Goal: Information Seeking & Learning: Learn about a topic

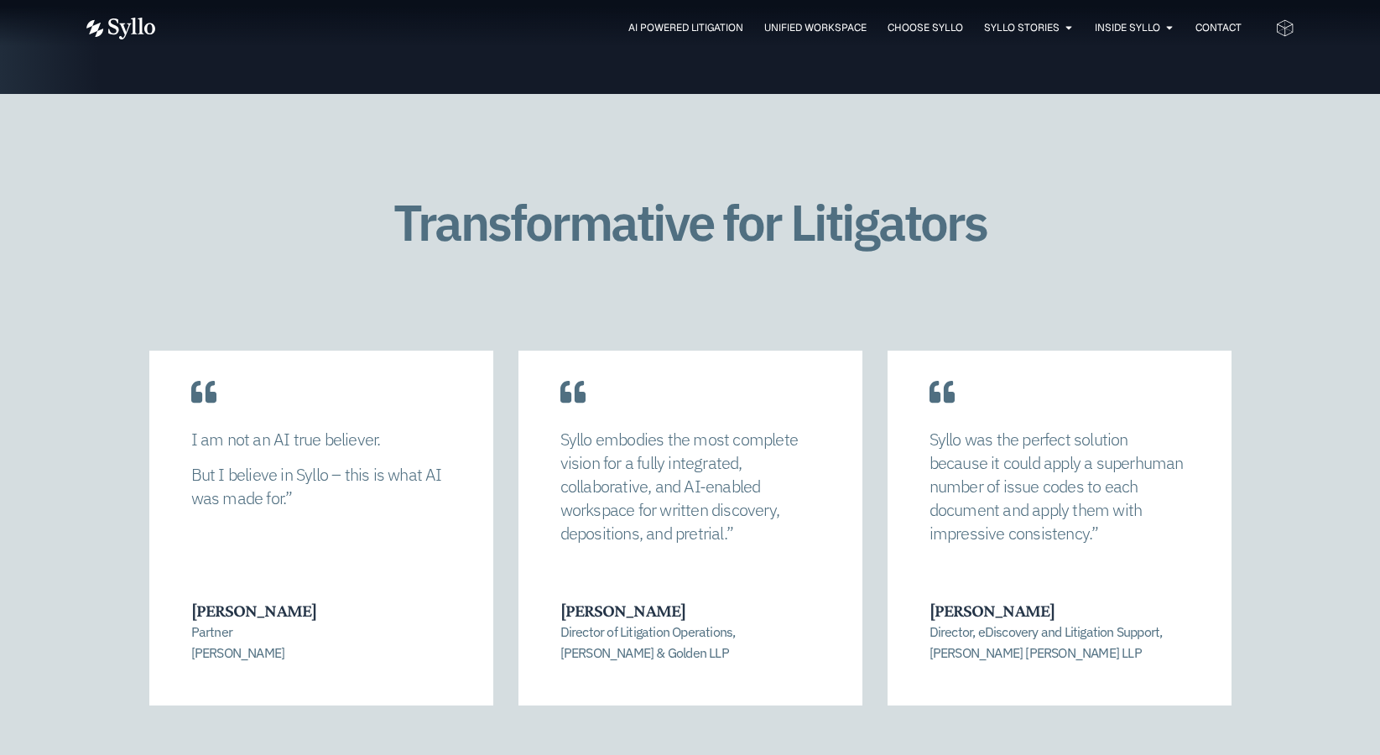
scroll to position [3356, 0]
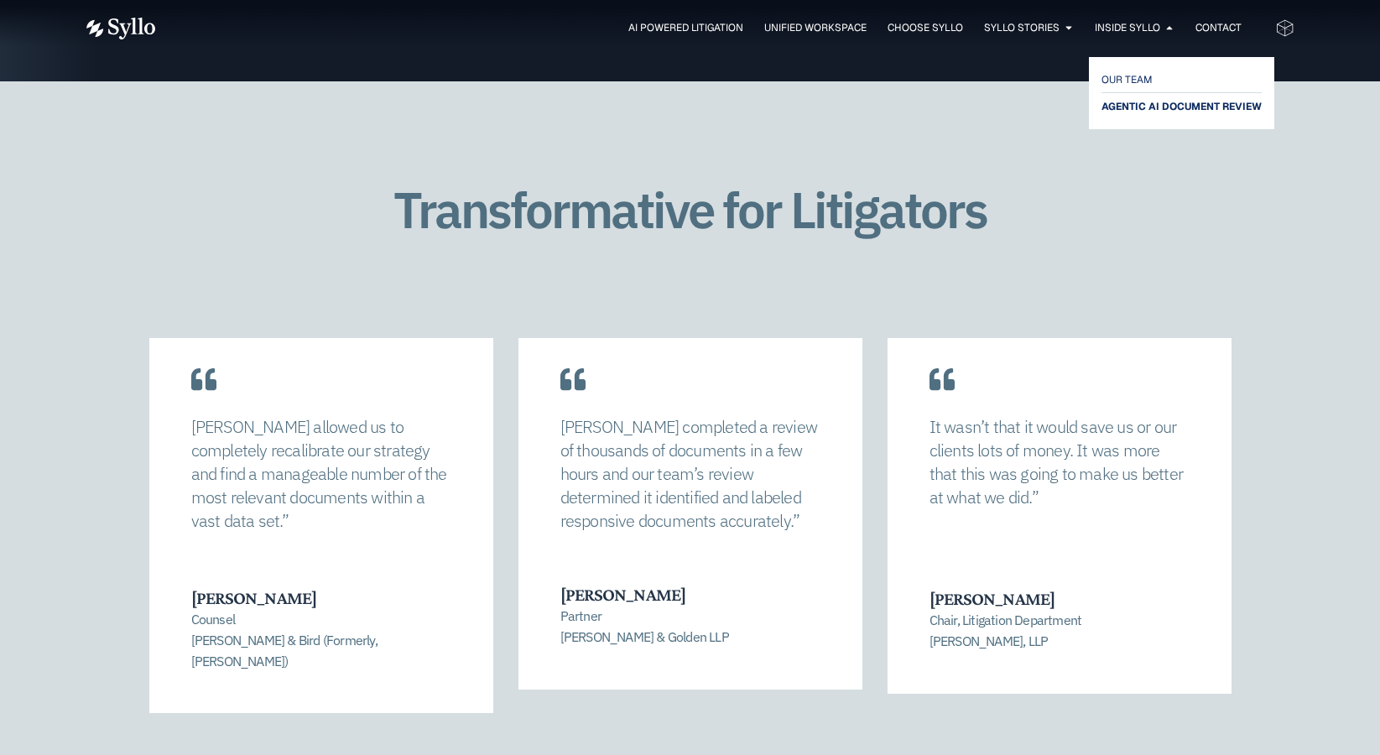
click at [1140, 104] on span "AGENTIC AI DOCUMENT REVIEW" at bounding box center [1182, 106] width 160 height 20
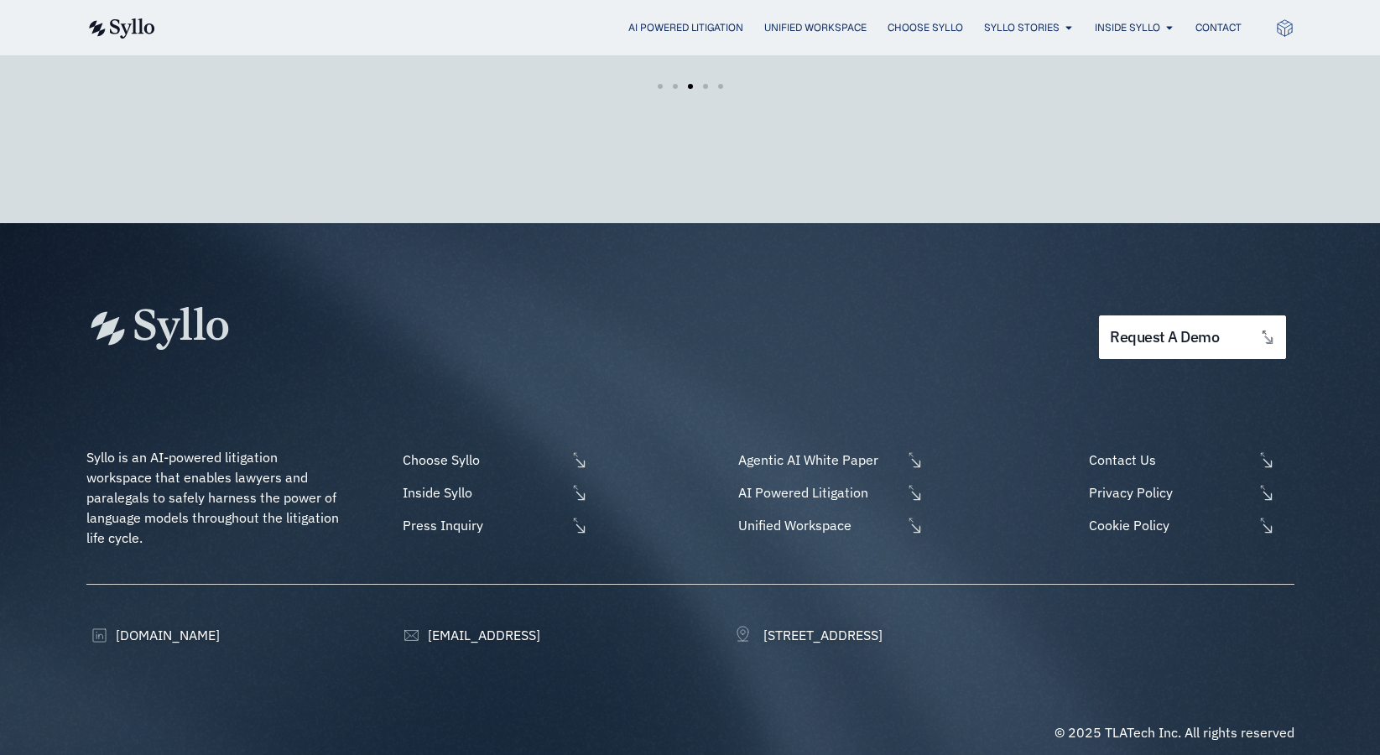
scroll to position [2982, 0]
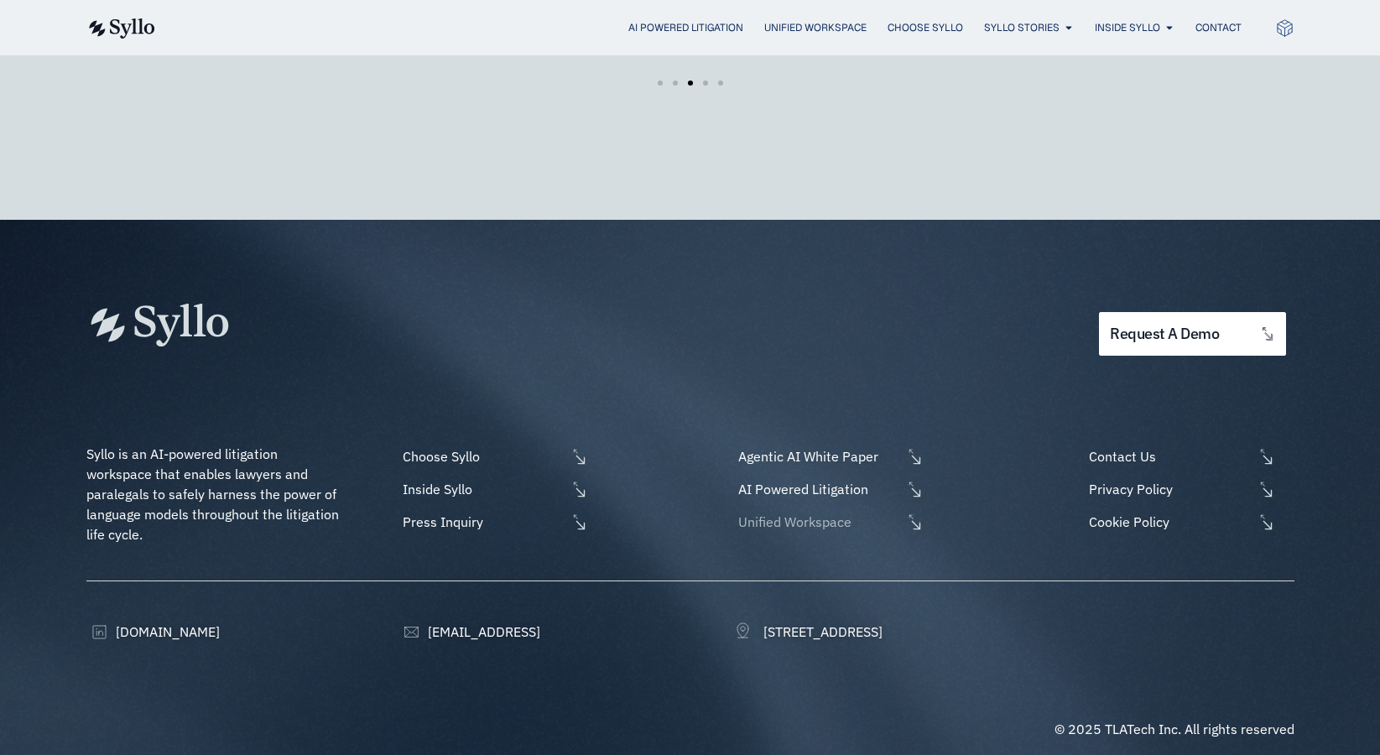
click at [825, 512] on span "Unified Workspace" at bounding box center [818, 522] width 168 height 20
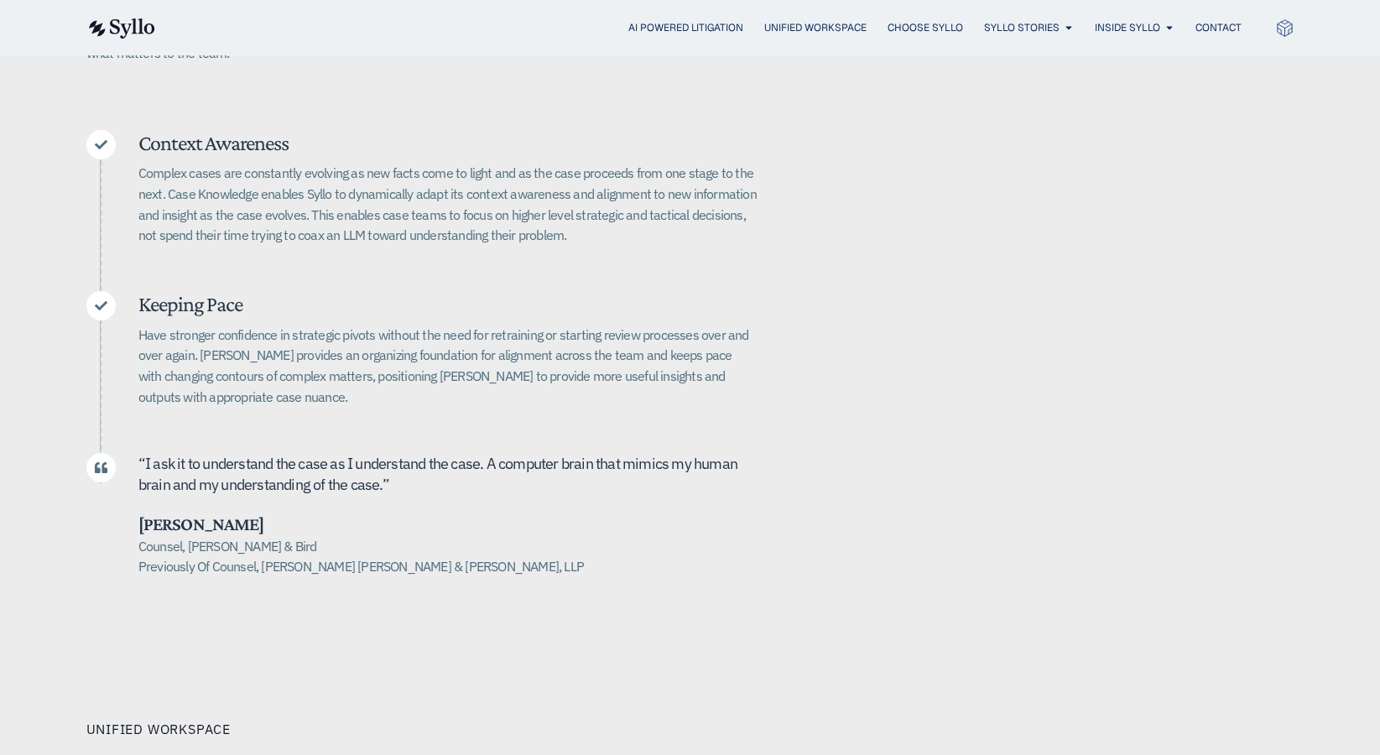
scroll to position [84, 0]
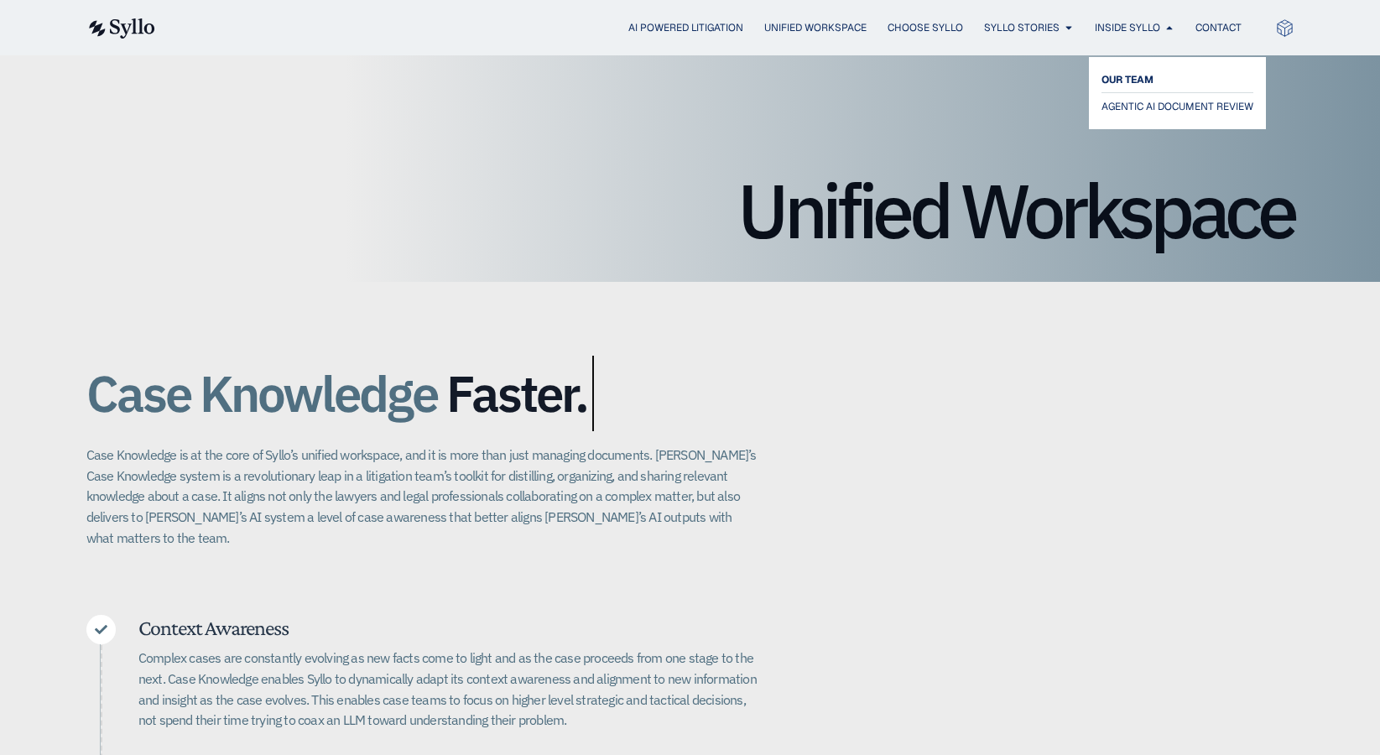
click at [1138, 80] on span "OUR TEAM" at bounding box center [1128, 80] width 52 height 20
